Goal: Task Accomplishment & Management: Manage account settings

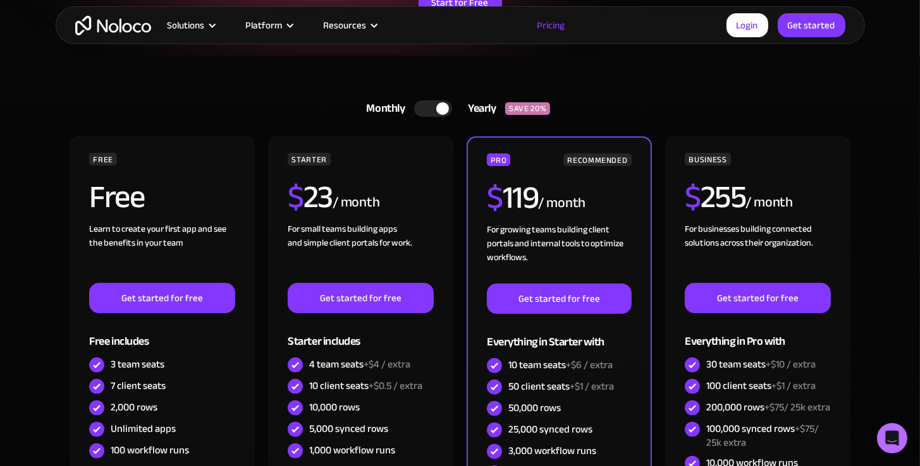
click at [438, 104] on div at bounding box center [442, 108] width 13 height 13
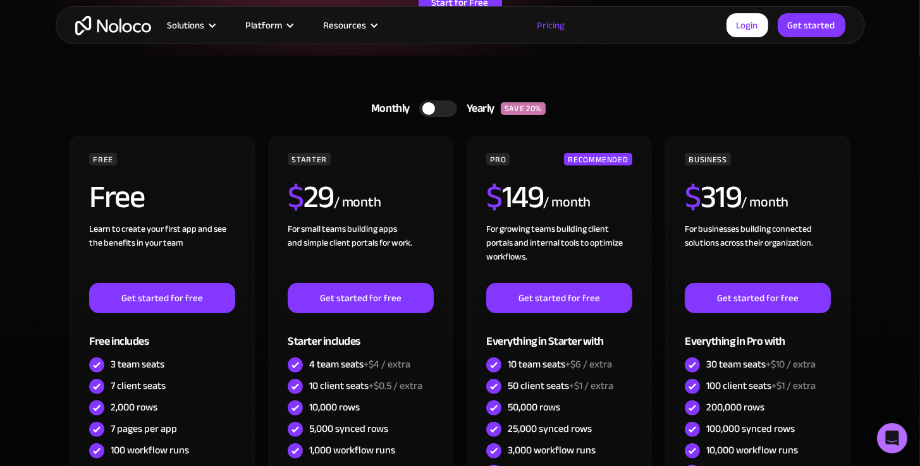
click at [439, 104] on div at bounding box center [438, 108] width 38 height 16
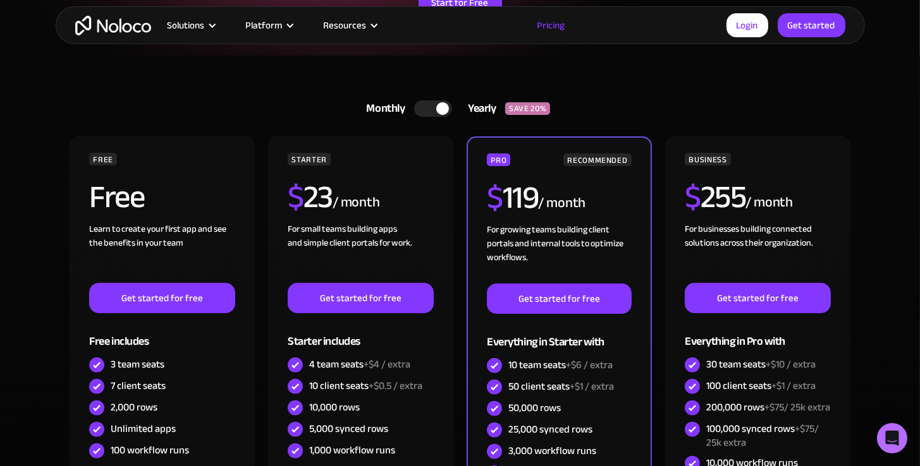
click at [439, 104] on div at bounding box center [442, 108] width 13 height 13
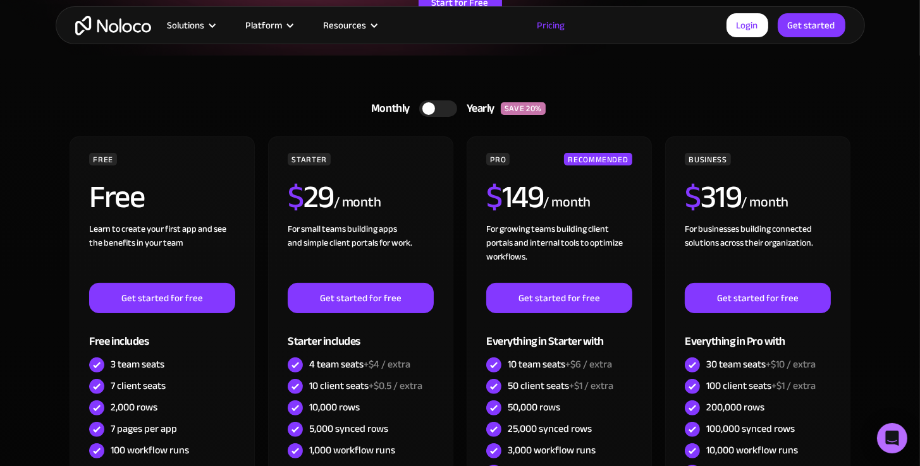
click at [439, 104] on div at bounding box center [438, 108] width 38 height 16
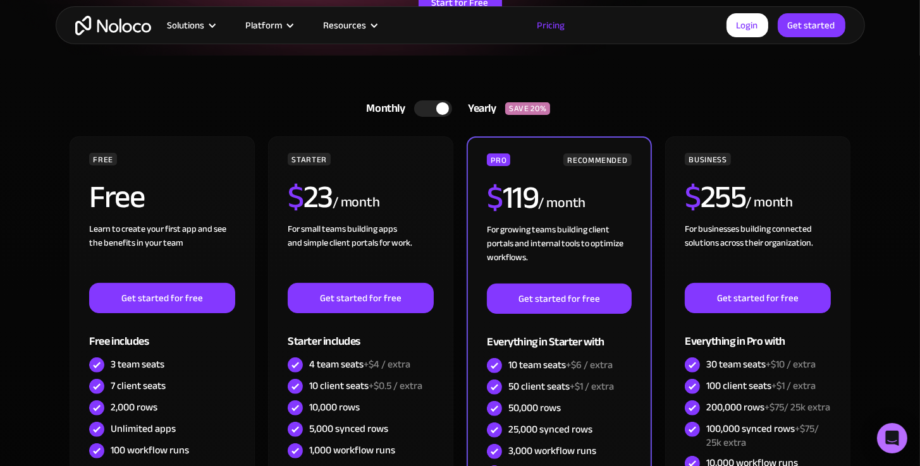
click at [728, 18] on div "Login Get started" at bounding box center [785, 25] width 119 height 24
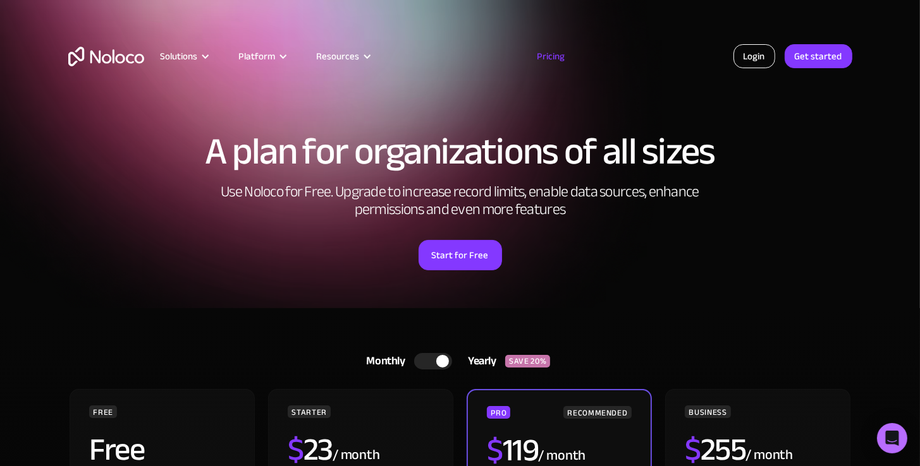
click at [751, 68] on link "Login" at bounding box center [754, 56] width 42 height 24
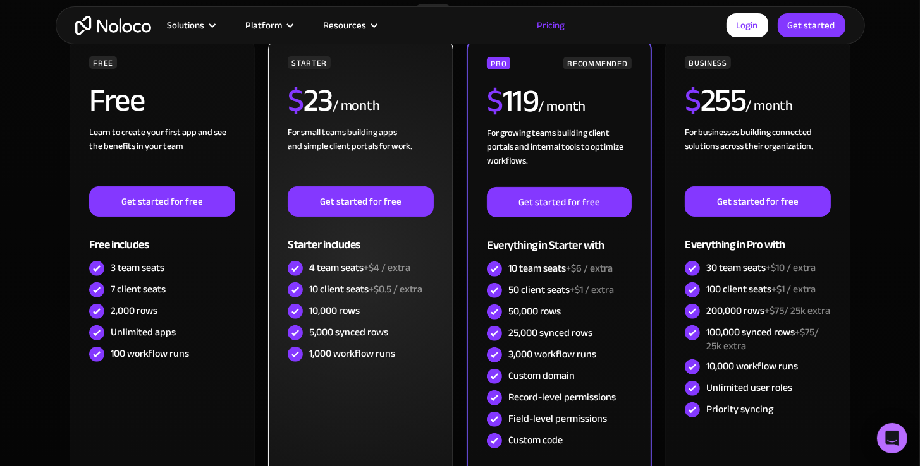
scroll to position [316, 0]
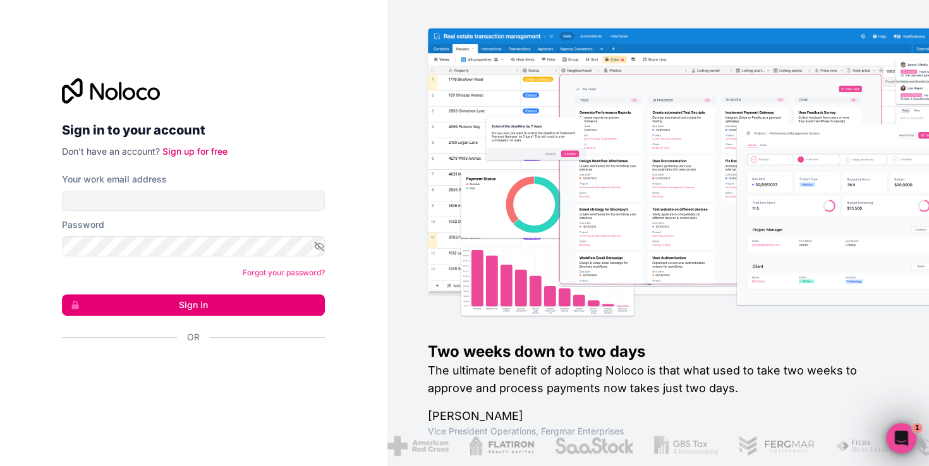
click at [207, 216] on form "Your work email address Password Forgot your password? Sign in Or" at bounding box center [193, 280] width 263 height 215
click at [216, 200] on input "Your work email address" at bounding box center [193, 201] width 263 height 20
type input "[EMAIL_ADDRESS][DOMAIN_NAME]"
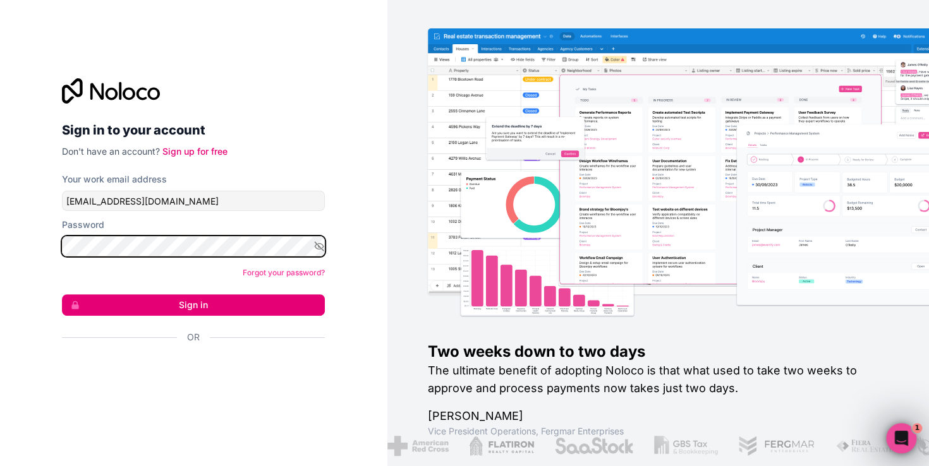
click at [62, 295] on button "Sign in" at bounding box center [193, 305] width 263 height 21
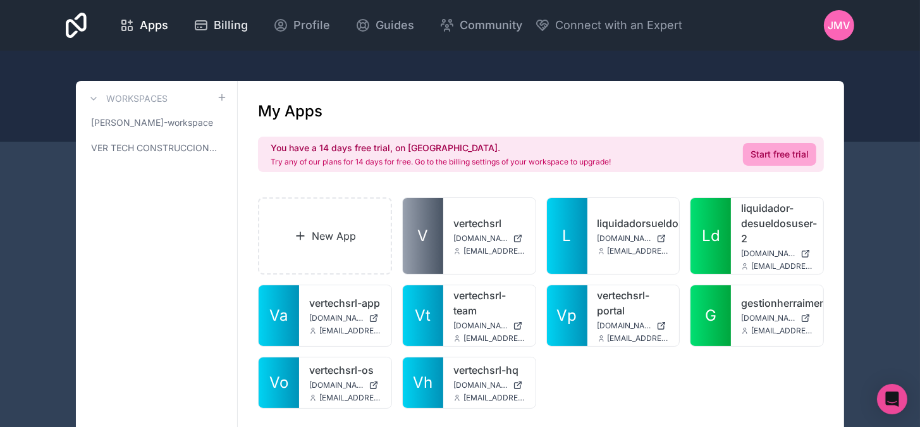
click at [244, 30] on span "Billing" at bounding box center [231, 25] width 34 height 18
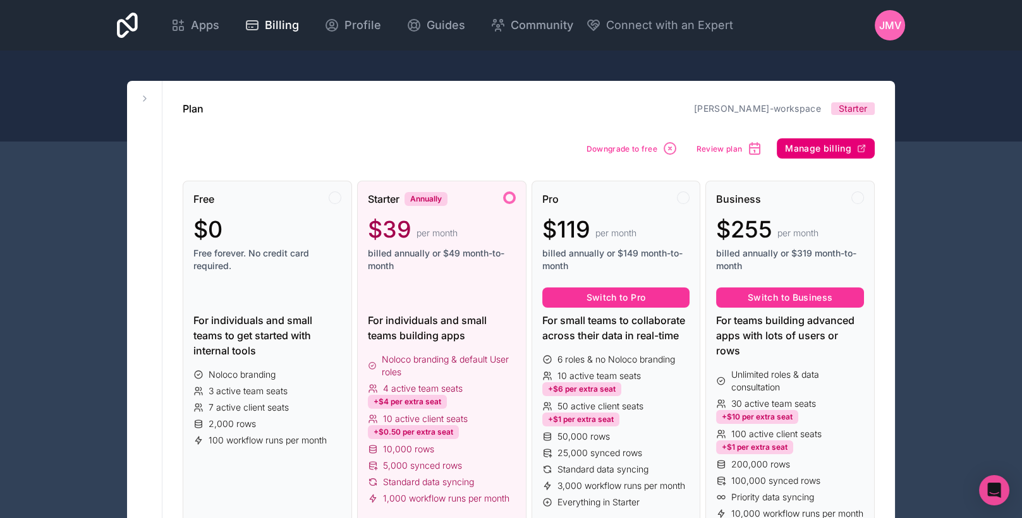
click at [820, 149] on span "Manage billing" at bounding box center [818, 148] width 66 height 11
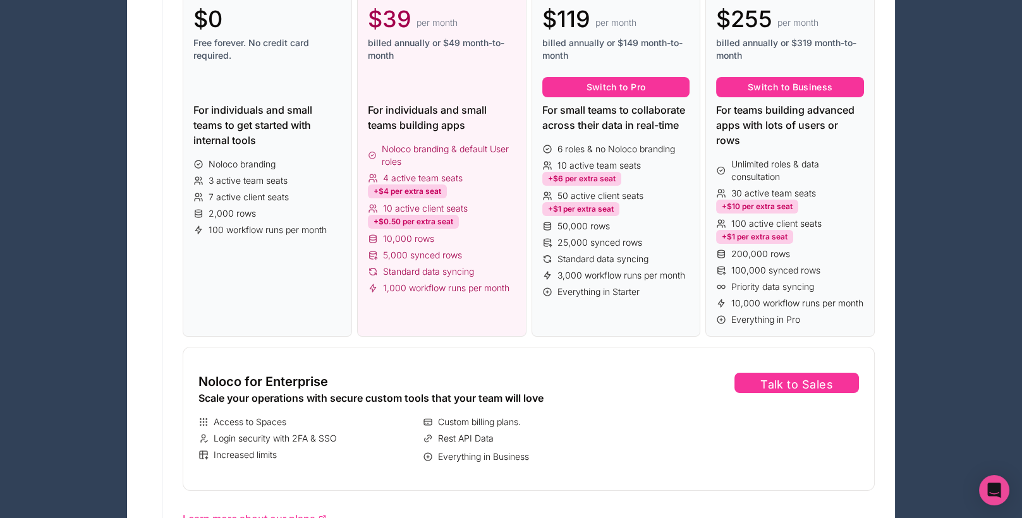
scroll to position [351, 0]
